Goal: Task Accomplishment & Management: Complete application form

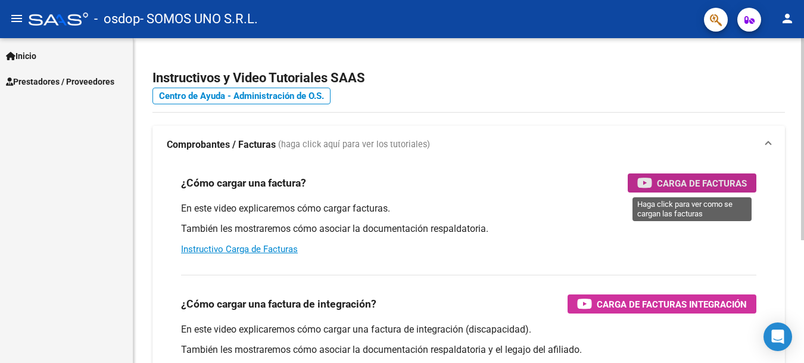
click at [692, 178] on span "Carga de Facturas" at bounding box center [702, 183] width 90 height 15
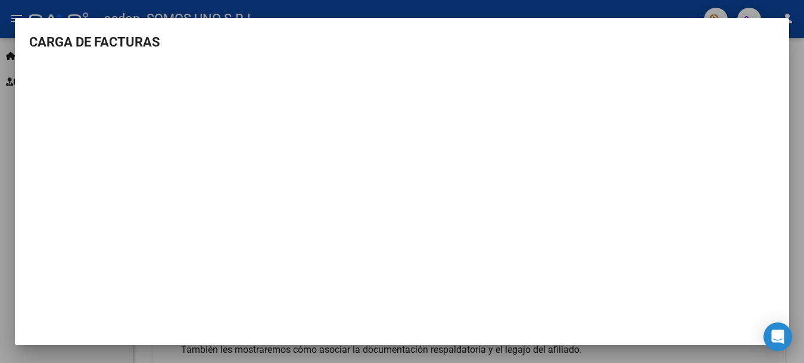
click at [601, 8] on div at bounding box center [402, 181] width 804 height 363
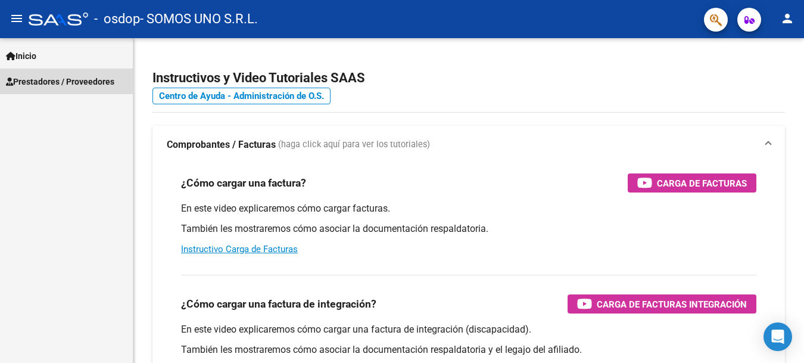
click at [60, 75] on span "Prestadores / Proveedores" at bounding box center [60, 81] width 108 height 13
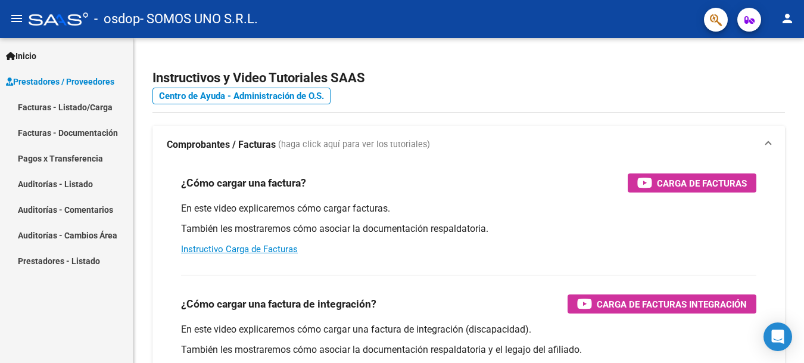
click at [65, 108] on link "Facturas - Listado/Carga" at bounding box center [66, 107] width 133 height 26
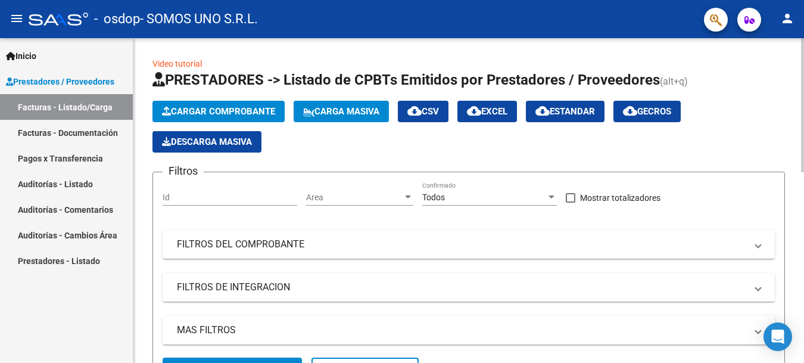
click at [214, 113] on span "Cargar Comprobante" at bounding box center [218, 111] width 113 height 11
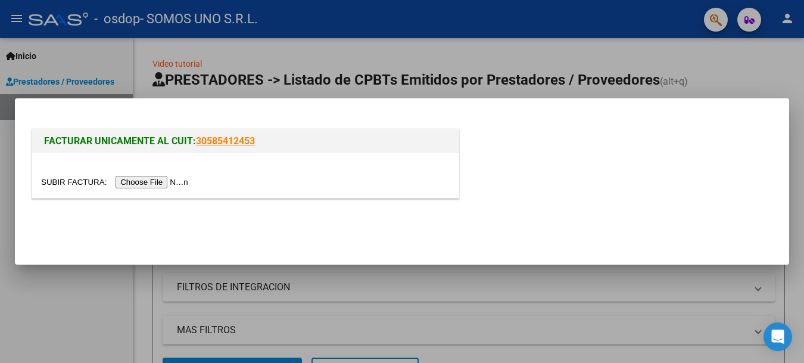
click at [148, 183] on input "file" at bounding box center [116, 182] width 151 height 13
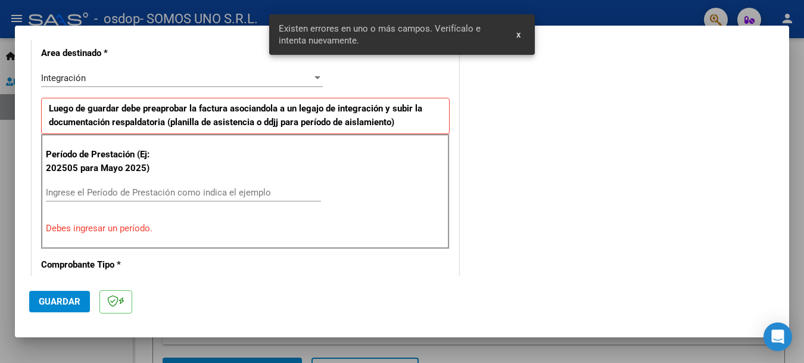
scroll to position [296, 0]
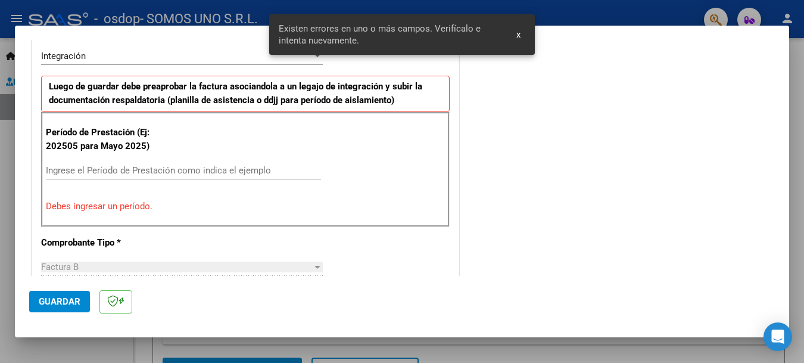
click at [104, 169] on input "Ingrese el Período de Prestación como indica el ejemplo" at bounding box center [183, 170] width 275 height 11
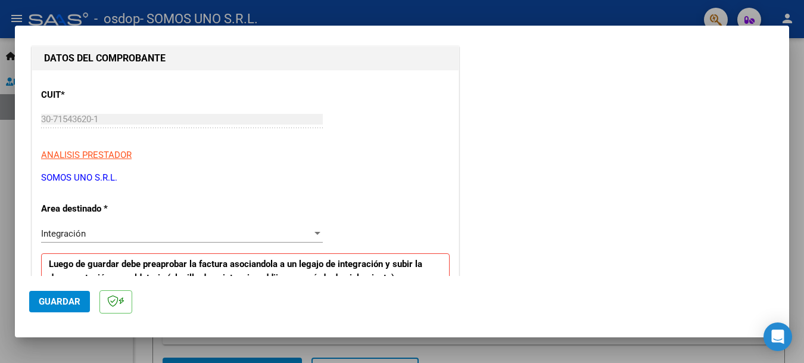
scroll to position [179, 0]
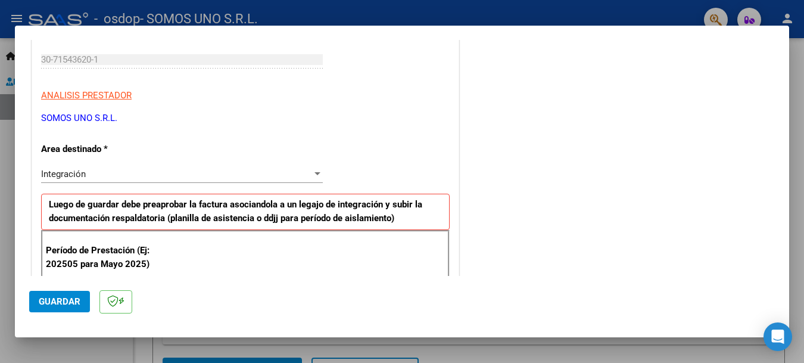
type input "202509"
click at [314, 172] on div at bounding box center [317, 173] width 6 height 3
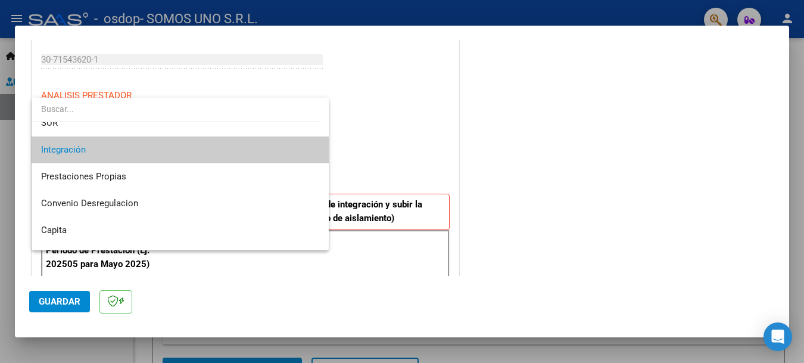
scroll to position [62, 0]
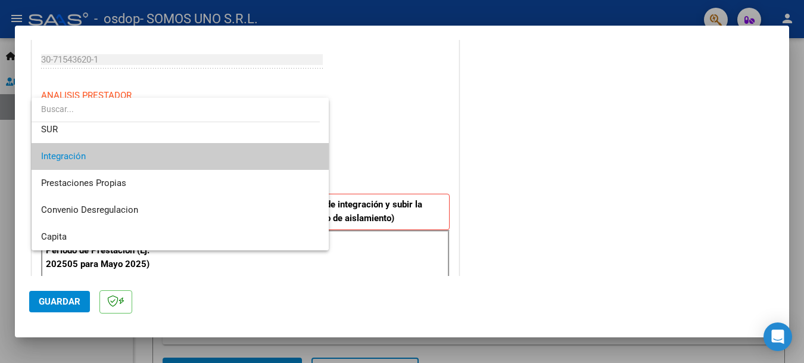
click at [353, 168] on div at bounding box center [402, 181] width 804 height 363
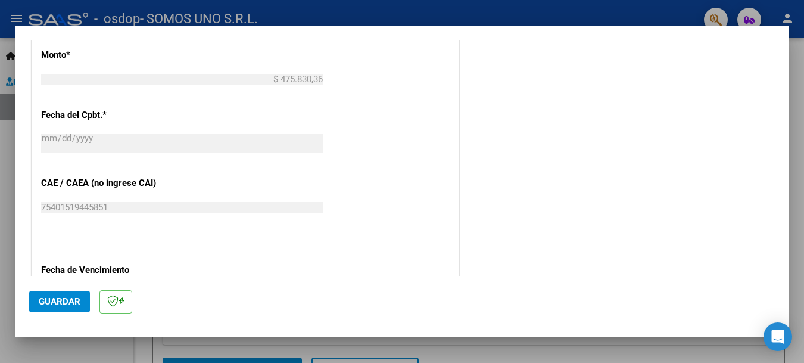
scroll to position [693, 0]
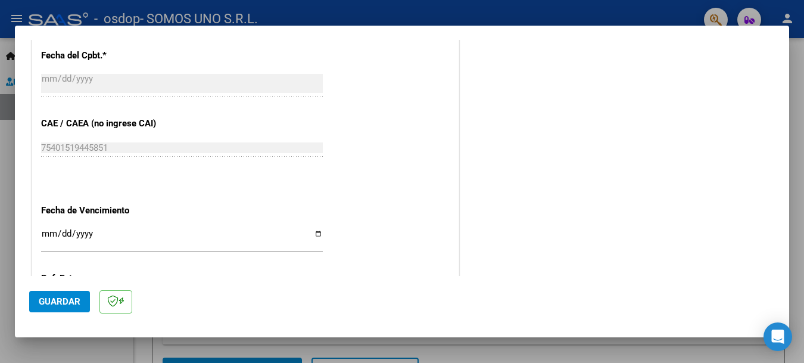
click at [314, 232] on input "Ingresar la fecha" at bounding box center [182, 238] width 282 height 19
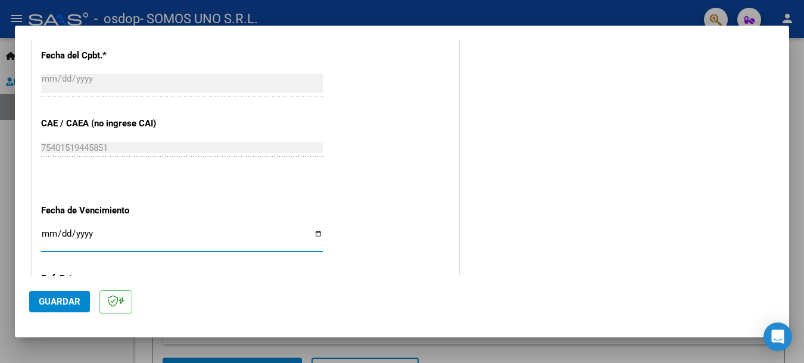
type input "[DATE]"
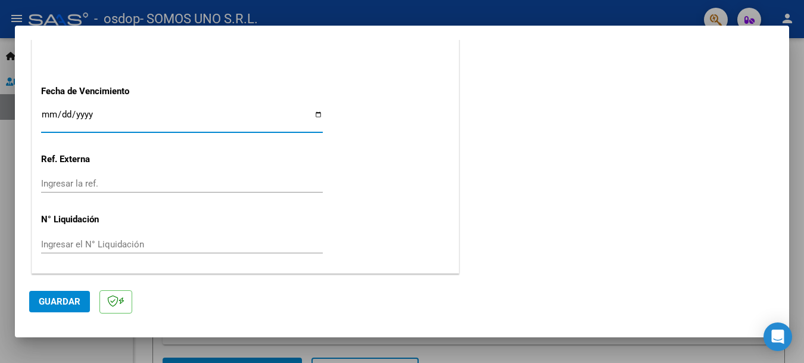
click at [71, 297] on span "Guardar" at bounding box center [60, 301] width 42 height 11
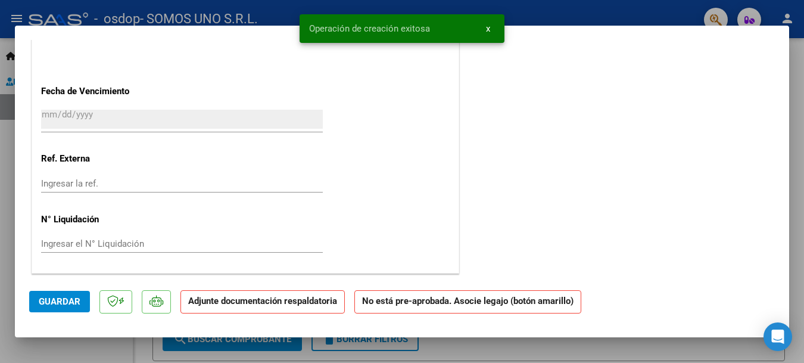
scroll to position [0, 0]
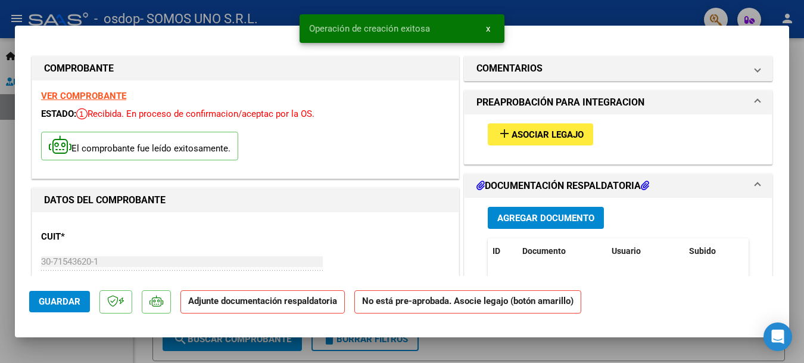
click at [510, 126] on button "add Asociar Legajo" at bounding box center [540, 134] width 105 height 22
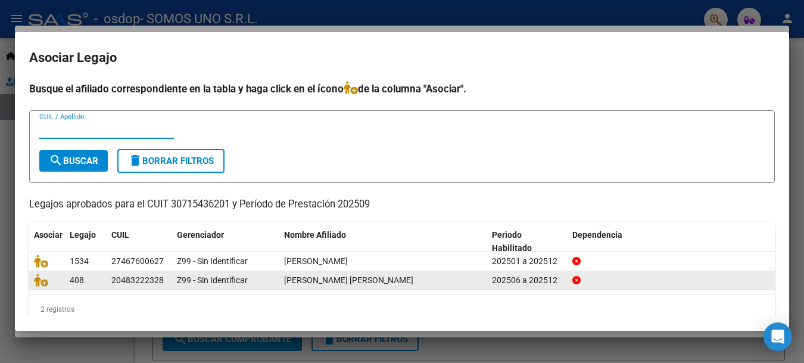
click at [165, 277] on div "20483222328" at bounding box center [139, 280] width 56 height 14
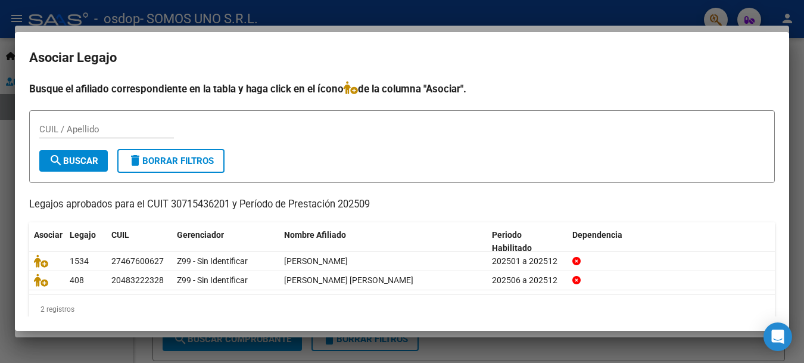
click at [52, 125] on input "CUIL / Apellido" at bounding box center [106, 129] width 135 height 11
type input "20483222328"
click at [89, 163] on span "search Buscar" at bounding box center [73, 160] width 49 height 11
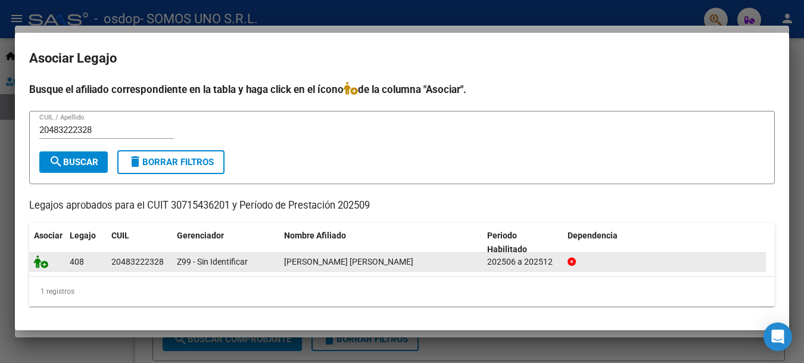
click at [38, 261] on icon at bounding box center [41, 261] width 14 height 13
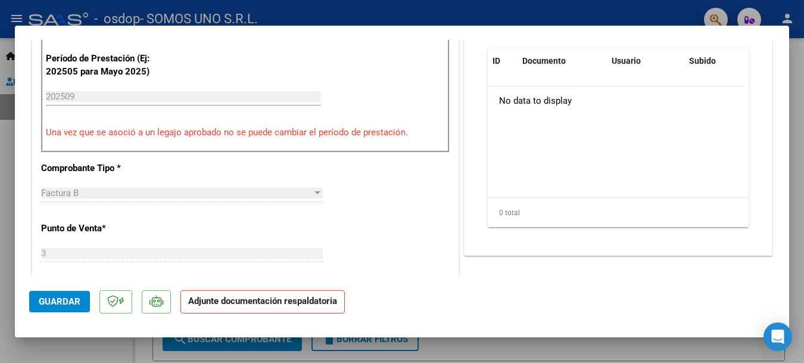
scroll to position [238, 0]
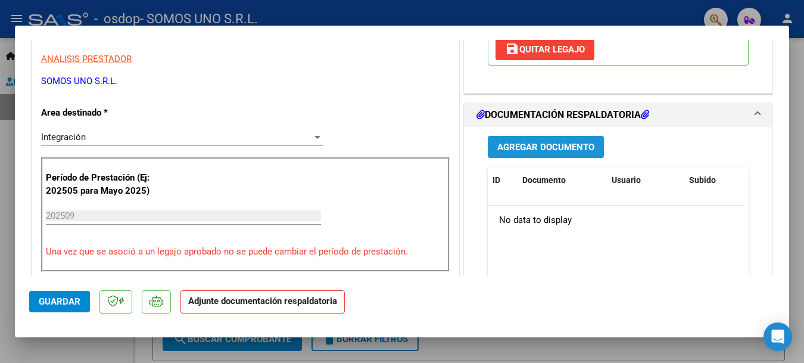
click at [534, 149] on span "Agregar Documento" at bounding box center [545, 147] width 97 height 11
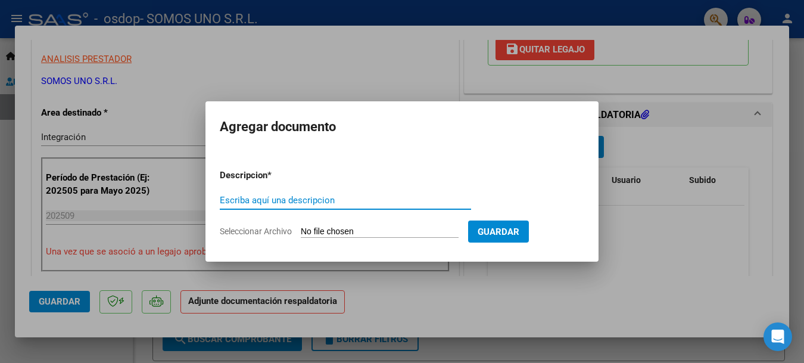
click at [269, 199] on input "Escriba aquí una descripcion" at bounding box center [345, 200] width 251 height 11
type input "planilla asistencia"
click at [343, 234] on input "Seleccionar Archivo" at bounding box center [380, 231] width 158 height 11
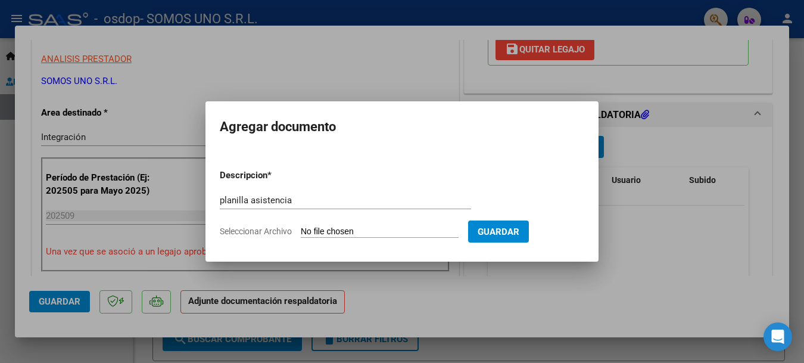
click at [367, 232] on input "Seleccionar Archivo" at bounding box center [380, 231] width 158 height 11
type input "C:\fakepath\[PERSON_NAME] septiembre .pdf"
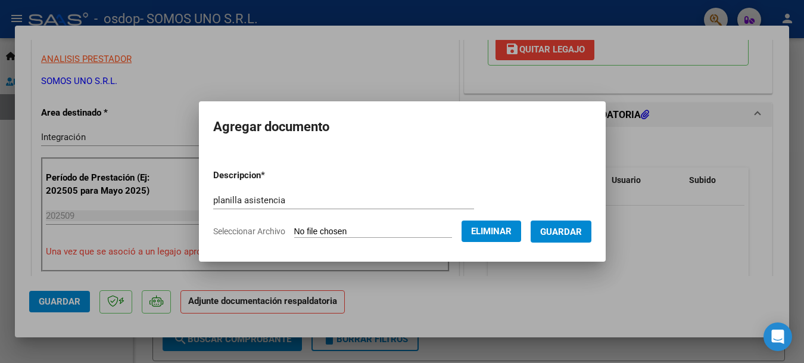
drag, startPoint x: 569, startPoint y: 227, endPoint x: 523, endPoint y: 346, distance: 127.6
click at [569, 227] on span "Guardar" at bounding box center [561, 231] width 42 height 11
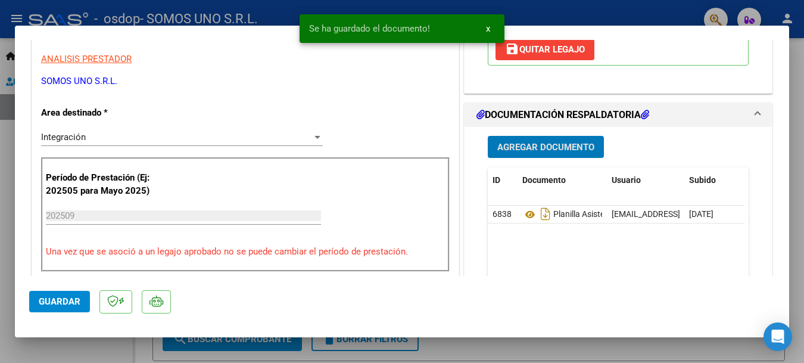
click at [524, 142] on span "Agregar Documento" at bounding box center [545, 147] width 97 height 11
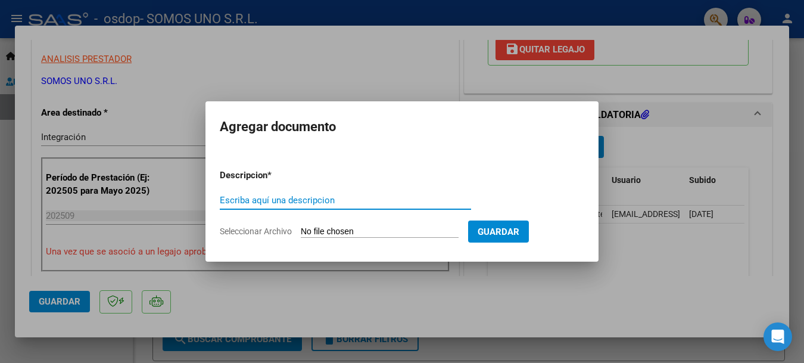
click at [322, 229] on input "Seleccionar Archivo" at bounding box center [380, 231] width 158 height 11
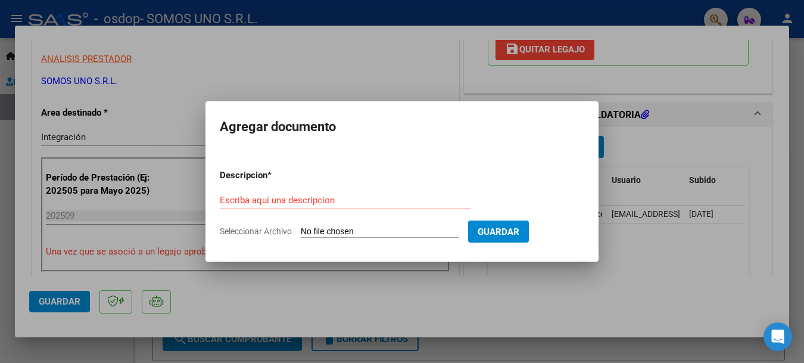
type input "C:\fakepath\Nota [PERSON_NAME].jpg"
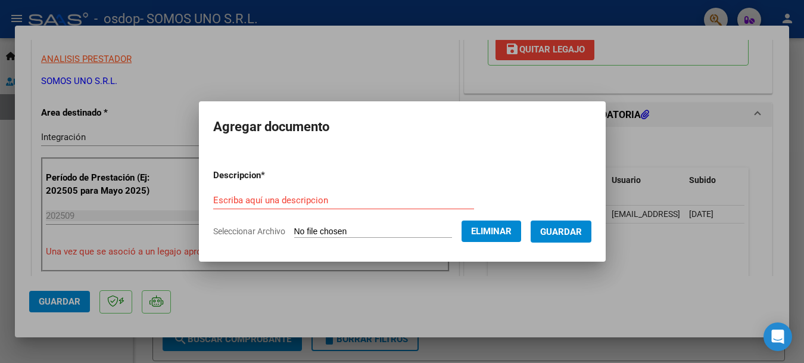
click at [214, 196] on input "Escriba aquí una descripcion" at bounding box center [343, 200] width 261 height 11
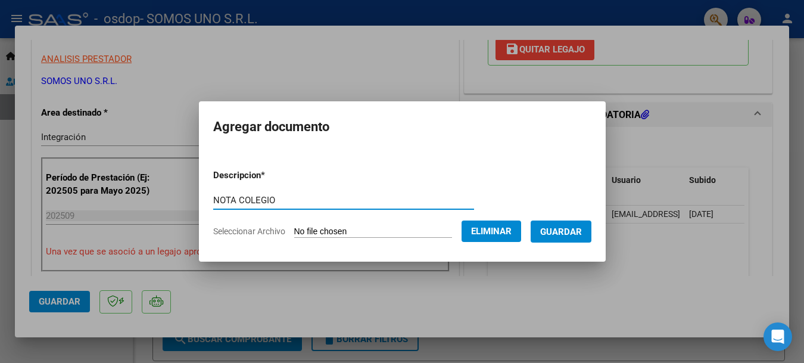
type input "NOTA COLEGIO"
click at [572, 229] on span "Guardar" at bounding box center [561, 231] width 42 height 11
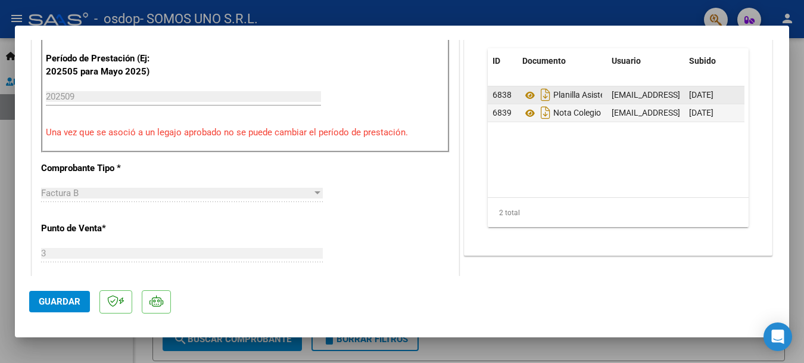
scroll to position [179, 0]
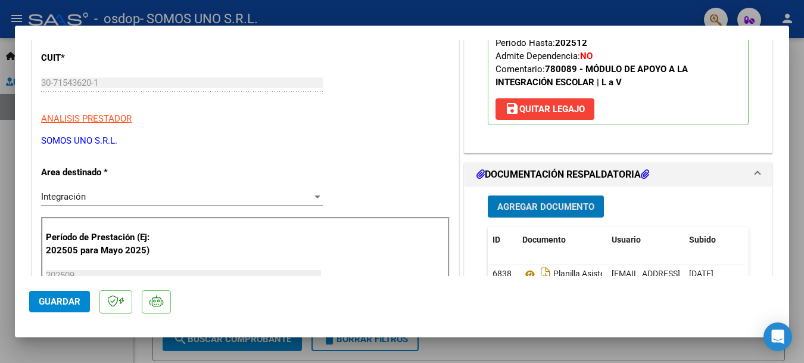
click at [60, 297] on span "Guardar" at bounding box center [60, 301] width 42 height 11
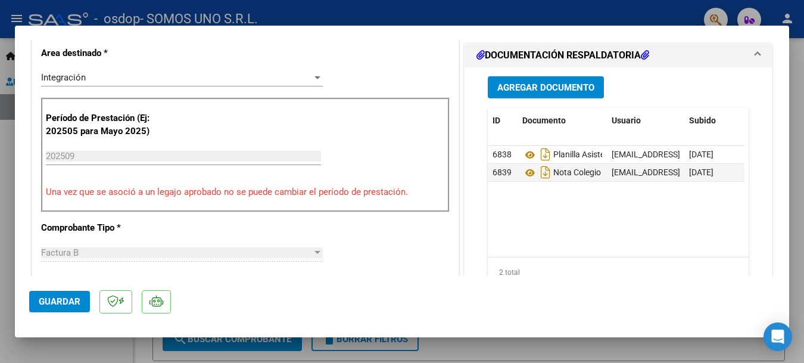
scroll to position [0, 0]
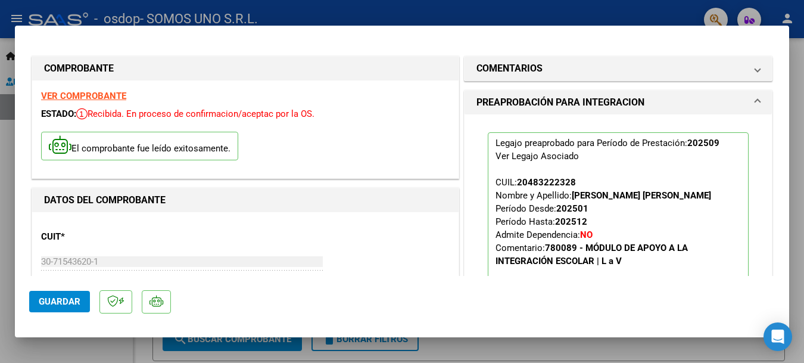
click at [55, 299] on span "Guardar" at bounding box center [60, 301] width 42 height 11
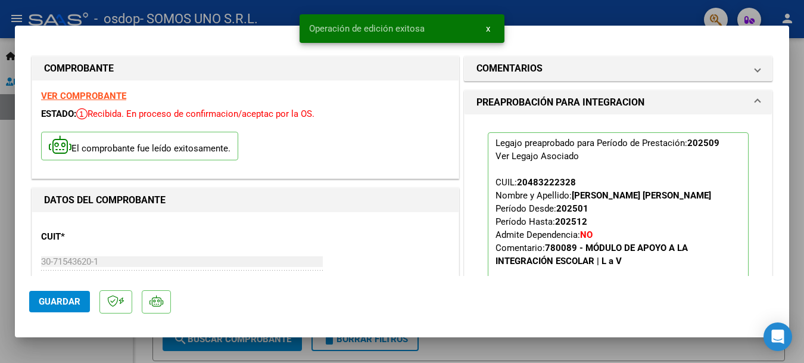
click at [10, 177] on div at bounding box center [402, 181] width 804 height 363
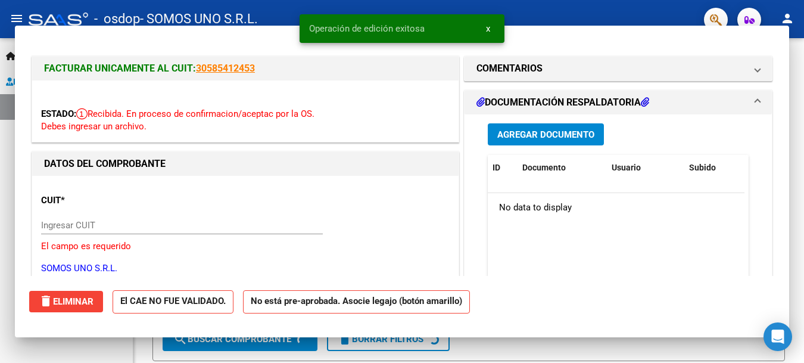
type input "$ 0,00"
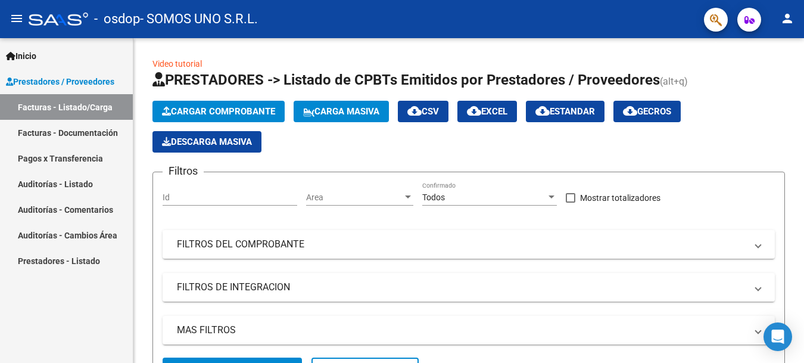
click at [787, 18] on mat-icon "person" at bounding box center [787, 18] width 14 height 14
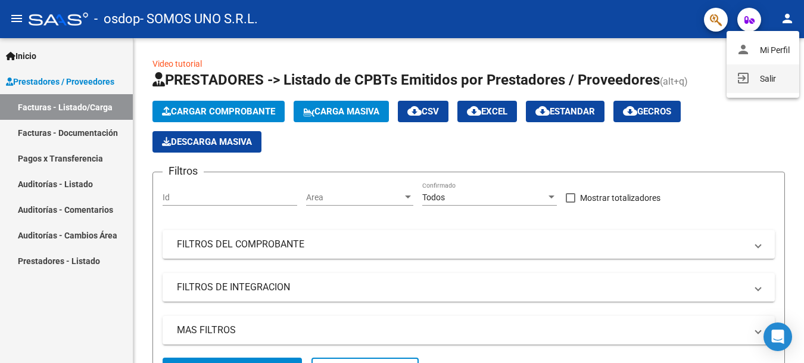
click at [763, 76] on button "exit_to_app Salir" at bounding box center [762, 78] width 73 height 29
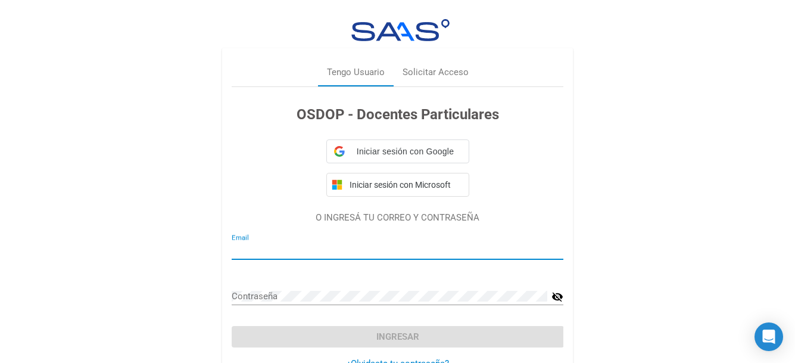
type input "[EMAIL_ADDRESS][PERSON_NAME][DOMAIN_NAME]"
